Goal: Use online tool/utility: Utilize a website feature to perform a specific function

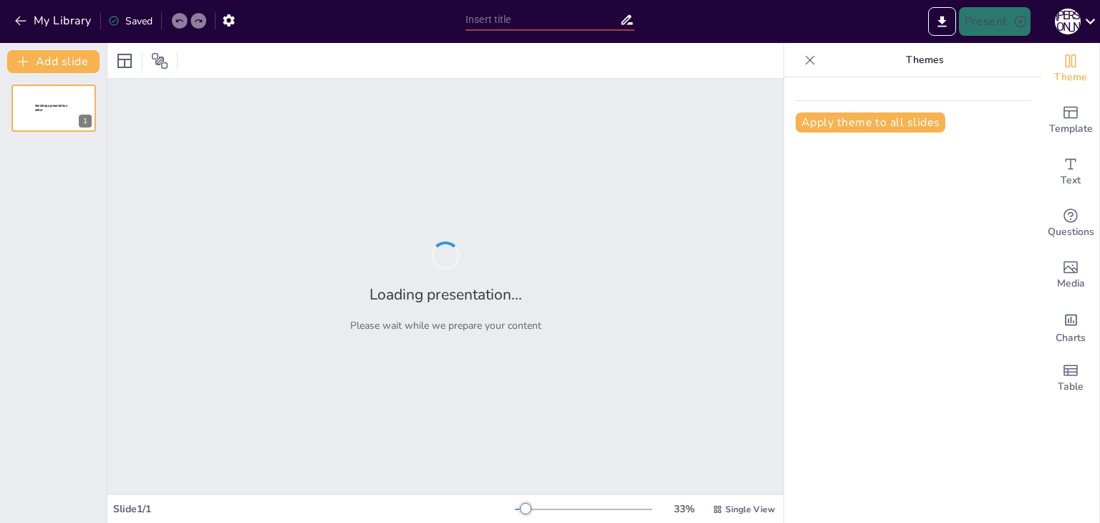
type input "Основи ізомерії та ізомерів в органічній хімії"
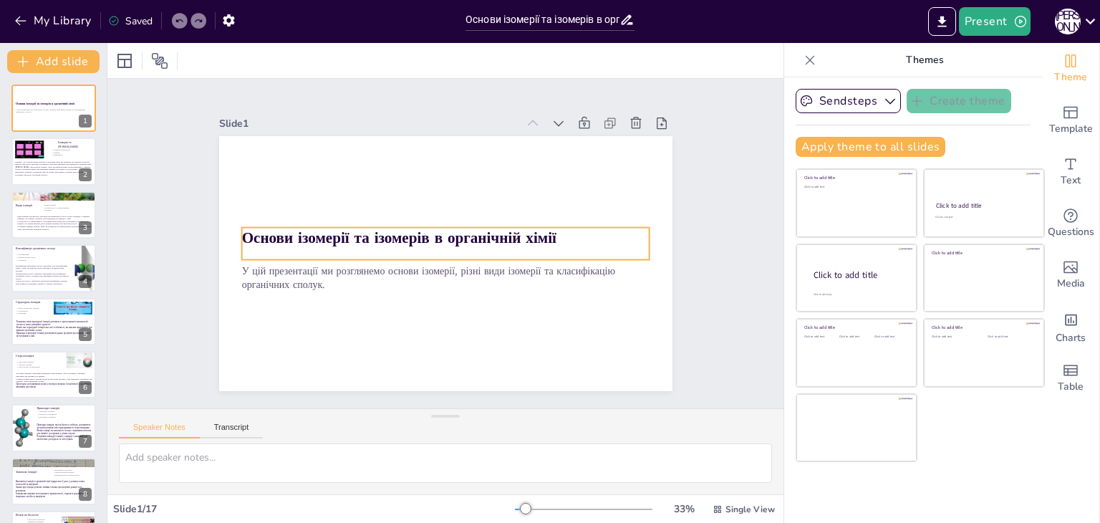
click at [255, 231] on strong "Основи ізомерії та ізомерів в органічній хімії" at bounding box center [399, 247] width 312 height 85
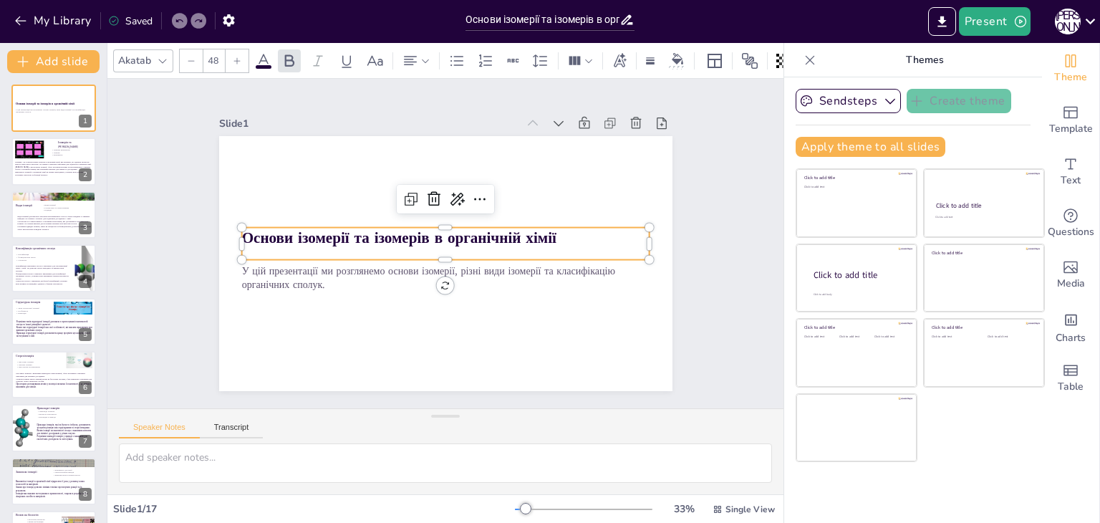
click at [255, 231] on strong "Основи ізомерії та ізомерів в органічній хімії" at bounding box center [399, 247] width 312 height 85
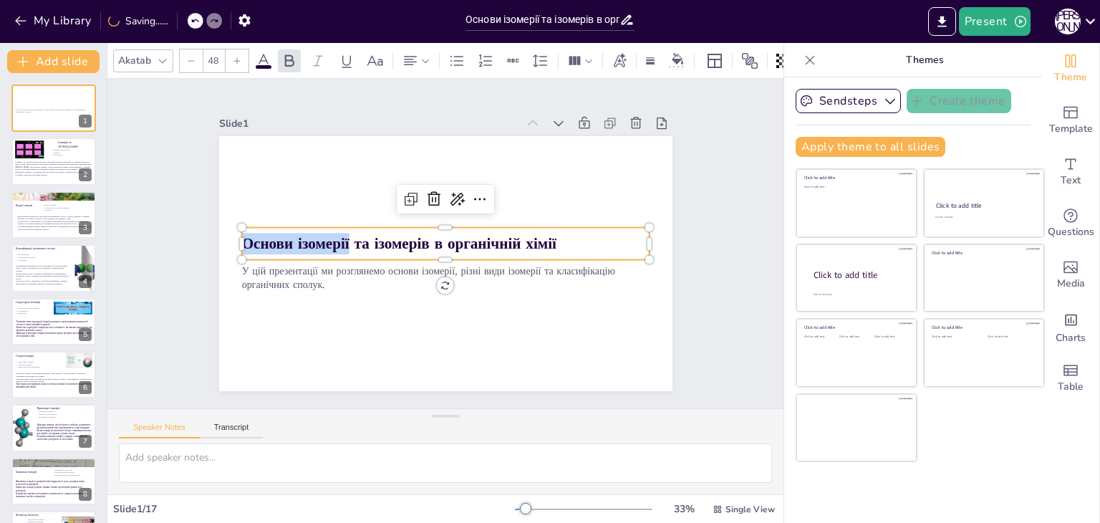
drag, startPoint x: 235, startPoint y: 238, endPoint x: 340, endPoint y: 227, distance: 105.1
click at [340, 227] on p "Основи ізомерії та ізомерів в органічній хімії" at bounding box center [445, 244] width 408 height 64
copy strong "Основи ізомерії"
click at [23, 19] on icon "button" at bounding box center [21, 21] width 14 height 14
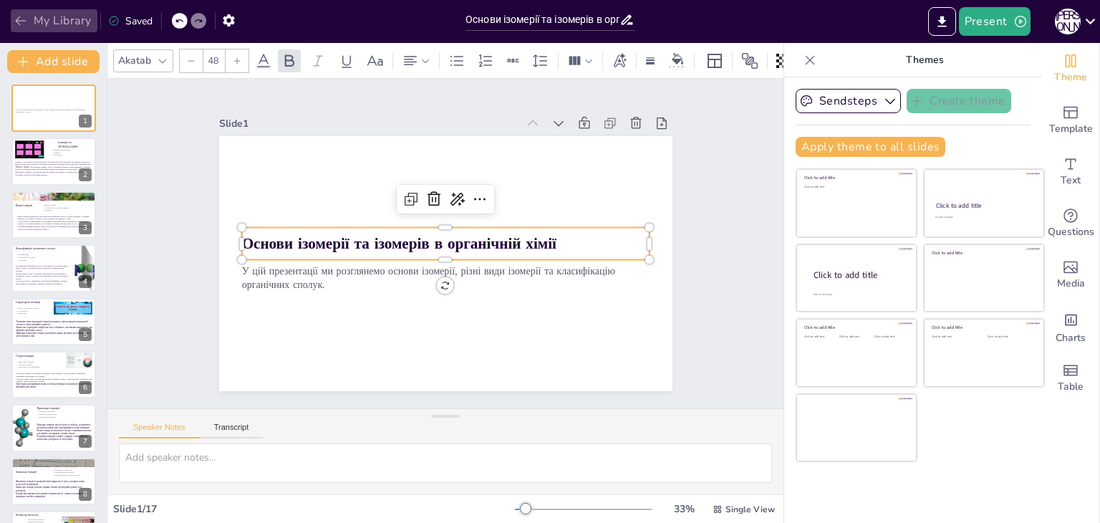
click at [25, 19] on icon "button" at bounding box center [21, 21] width 14 height 14
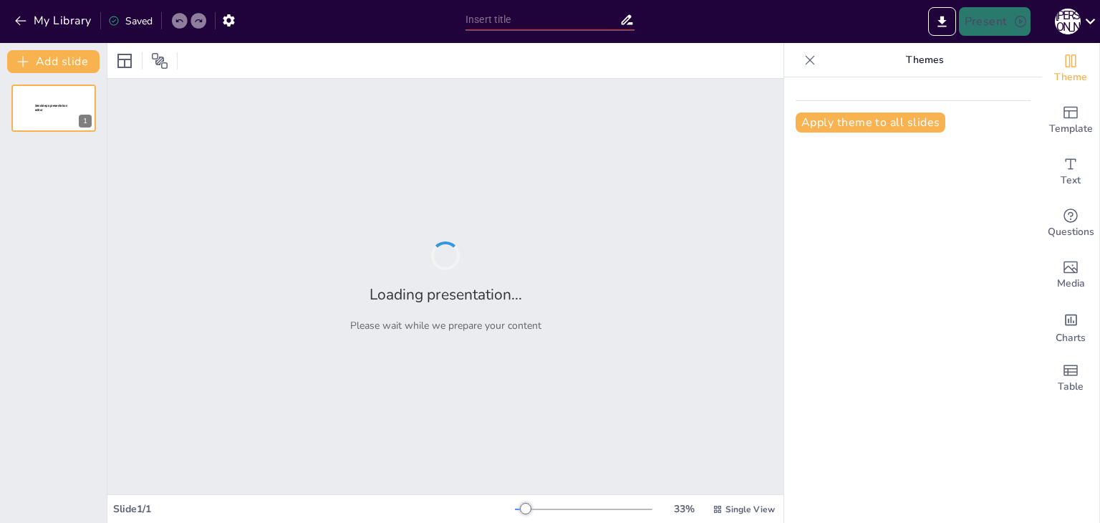
type input "Поширення неметалічних елементів у природі та їх застосування"
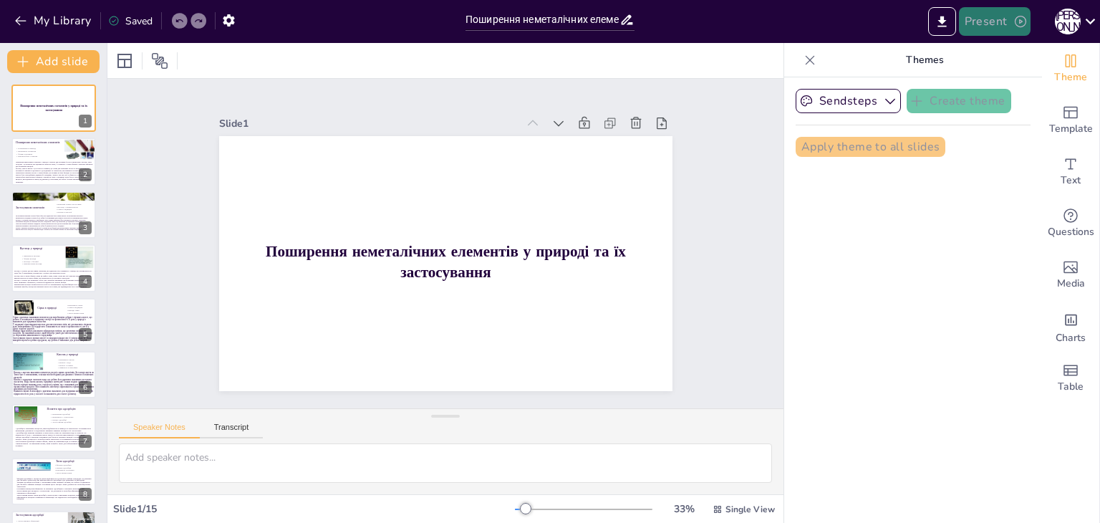
checkbox input "true"
click at [1006, 20] on button "Present" at bounding box center [995, 21] width 72 height 29
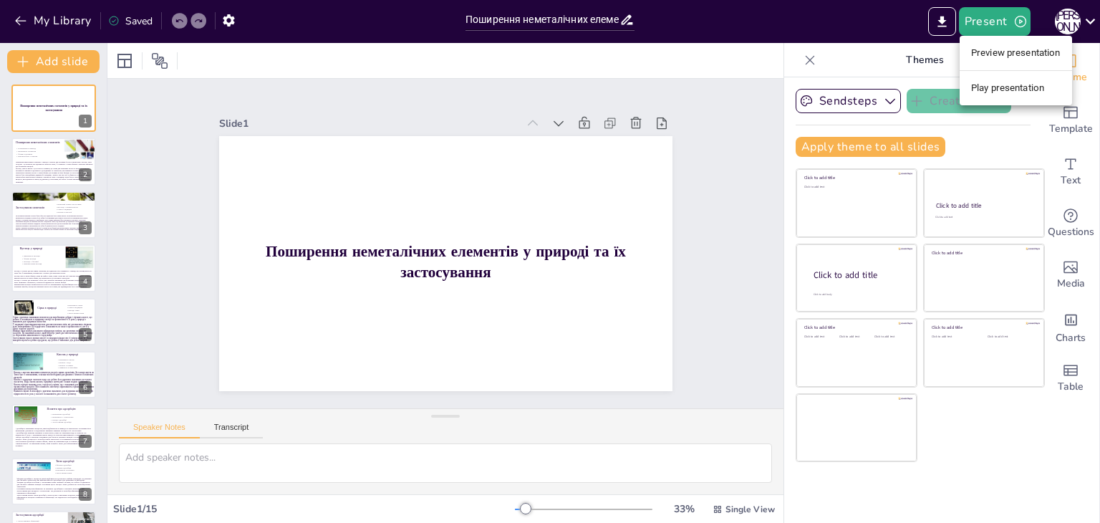
click at [1006, 55] on li "Preview presentation" at bounding box center [1016, 53] width 112 height 23
